Goal: Navigation & Orientation: Locate item on page

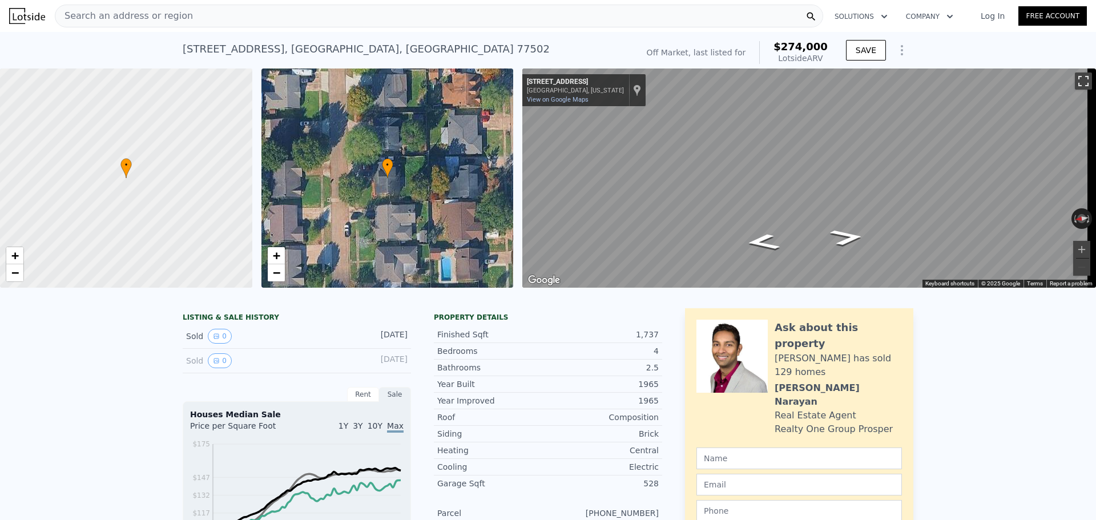
click at [1074, 81] on button "Toggle fullscreen view" at bounding box center [1082, 80] width 17 height 17
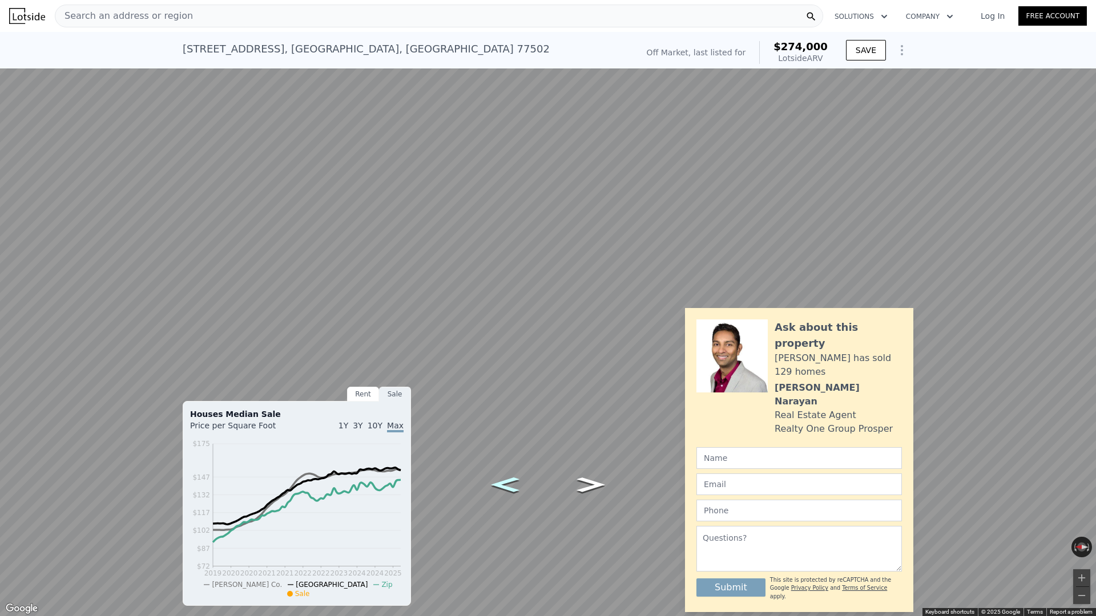
click at [504, 487] on icon "Go North, Hickory Ln" at bounding box center [504, 485] width 51 height 22
click at [580, 490] on icon "Go South, Hickory Ln" at bounding box center [590, 485] width 51 height 22
click at [577, 490] on icon "Go South, Hickory Ln" at bounding box center [590, 485] width 51 height 22
click at [1080, 519] on button "Zoom in" at bounding box center [1081, 577] width 17 height 17
click at [1081, 519] on button "Zoom in" at bounding box center [1081, 577] width 17 height 17
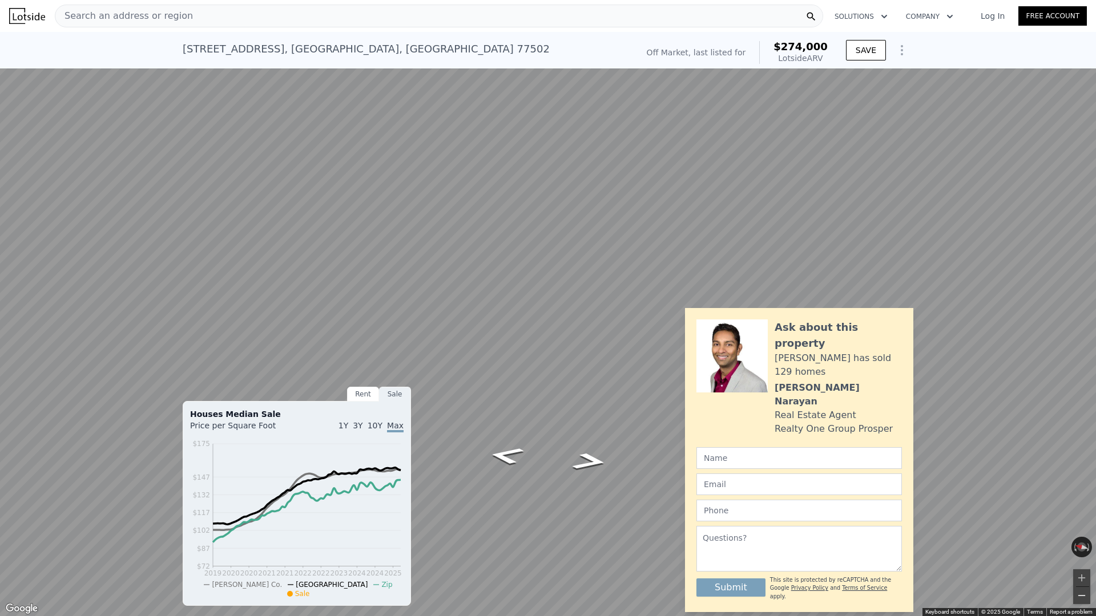
click at [1081, 519] on button "Zoom out" at bounding box center [1081, 595] width 17 height 17
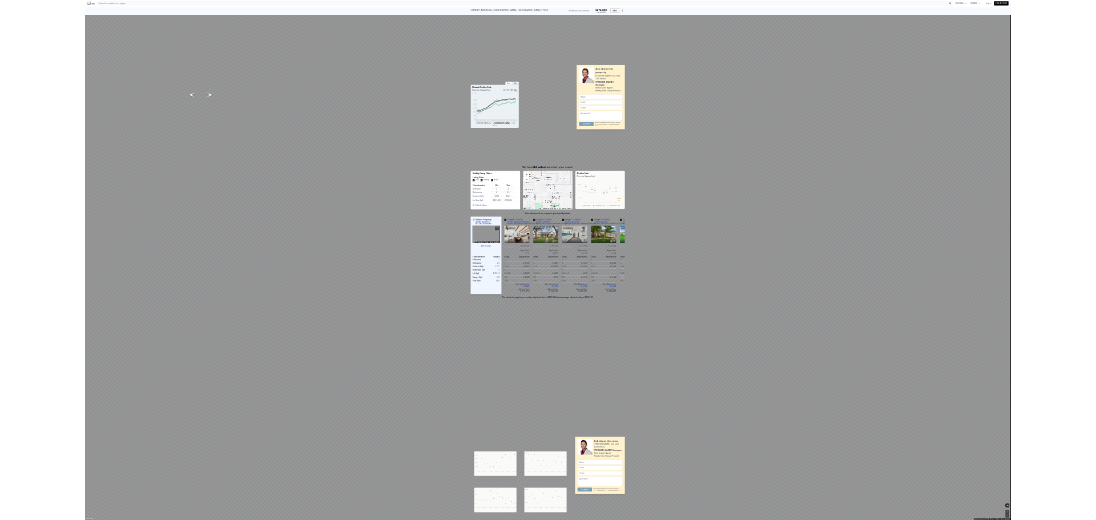
scroll to position [0, 5]
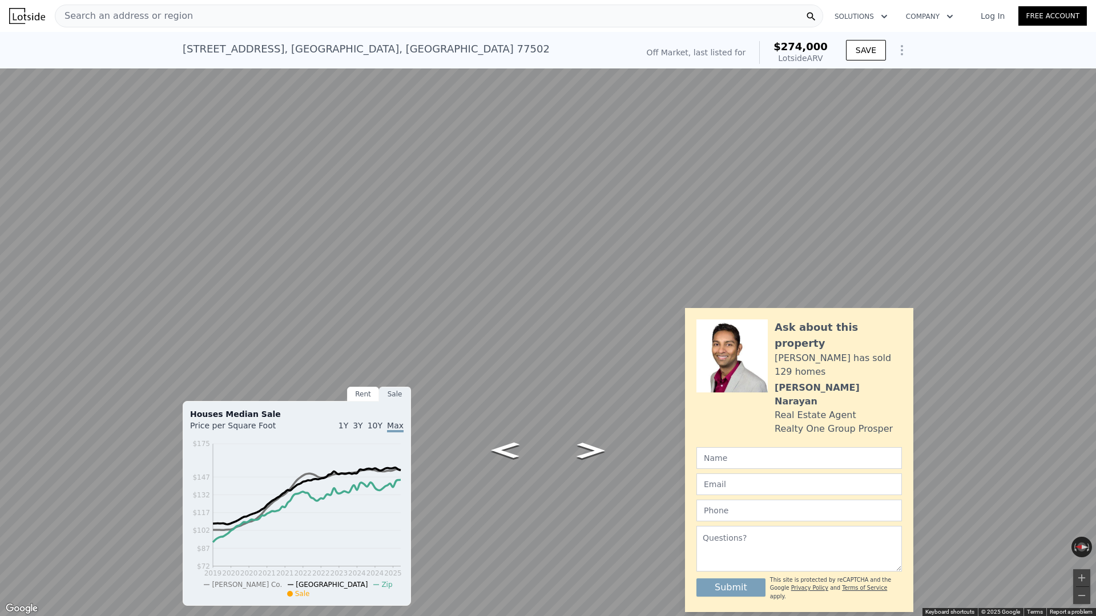
click at [1077, 7] on button "Toggle fullscreen view" at bounding box center [1082, 12] width 17 height 17
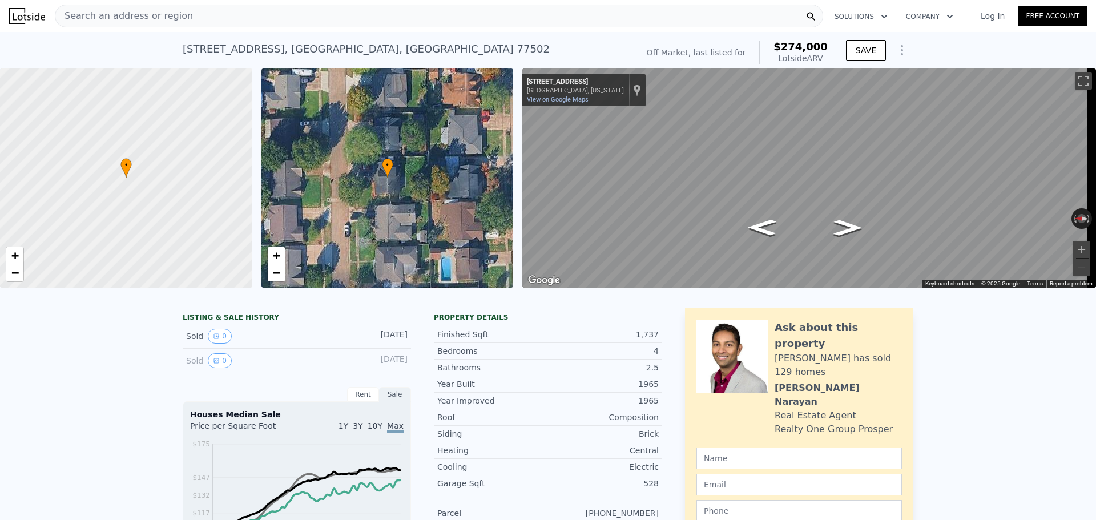
click at [98, 399] on div "LISTING & SALE HISTORY Sold 0 [DATE] Sold 0 [DATE] Rent Sale Rent over time Pri…" at bounding box center [548, 497] width 1096 height 397
